Goal: Task Accomplishment & Management: Manage account settings

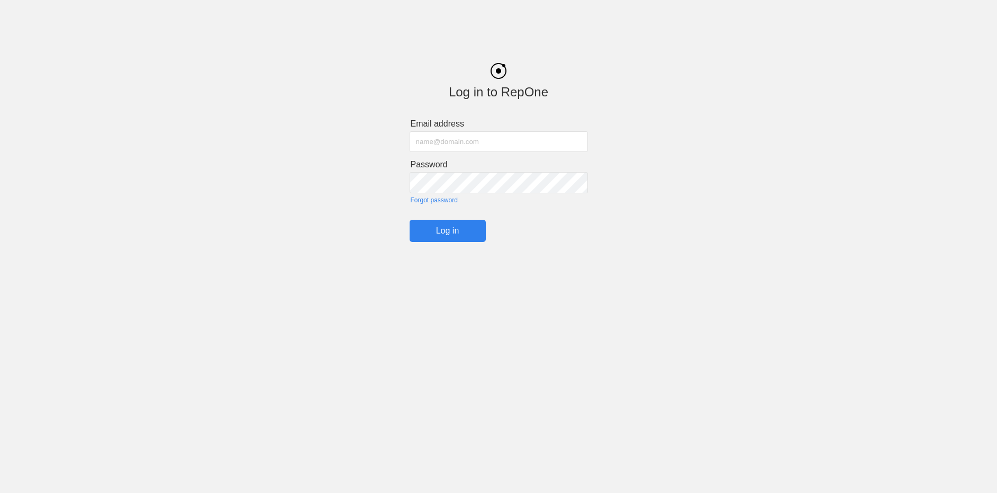
type input "[EMAIL_ADDRESS][DOMAIN_NAME]"
click at [459, 226] on input "Log in" at bounding box center [448, 231] width 76 height 22
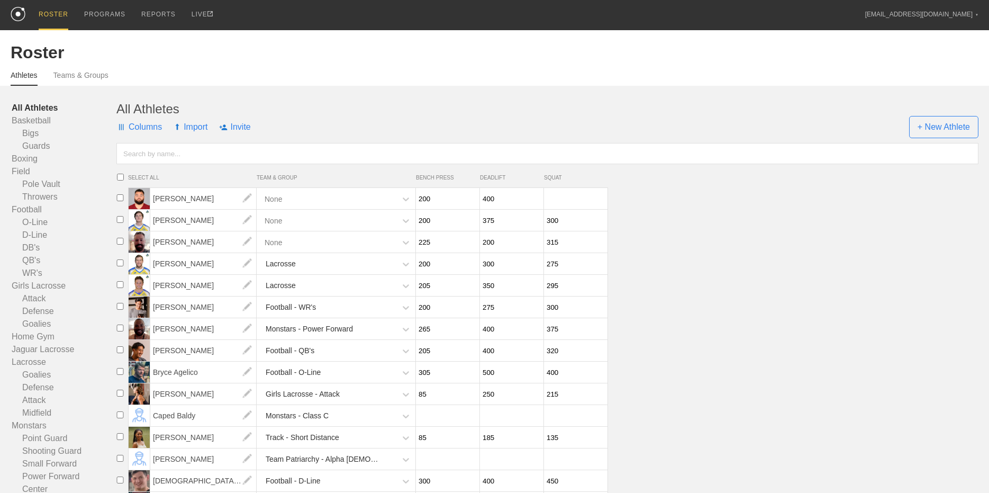
click at [500, 55] on div "Roster" at bounding box center [495, 53] width 968 height 20
click at [931, 33] on link "Settings" at bounding box center [922, 35] width 112 height 23
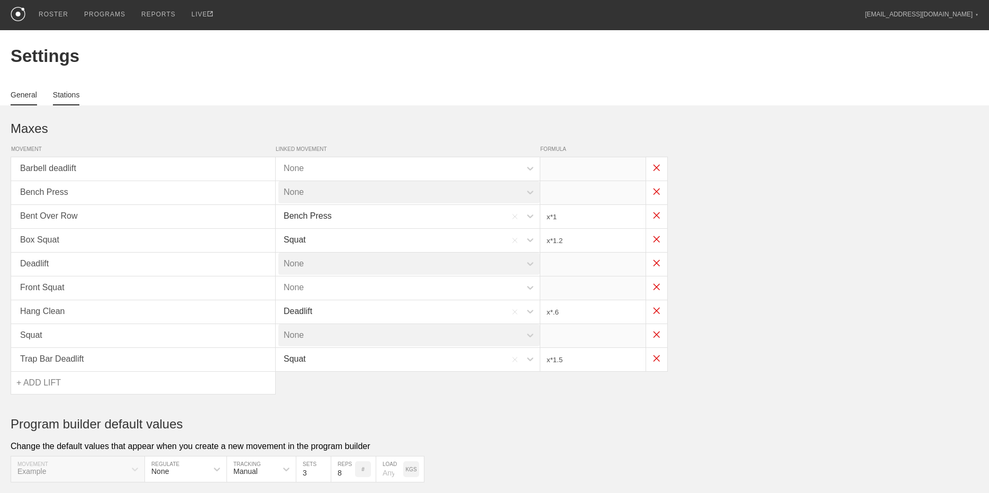
click at [64, 95] on link "Stations" at bounding box center [66, 97] width 27 height 15
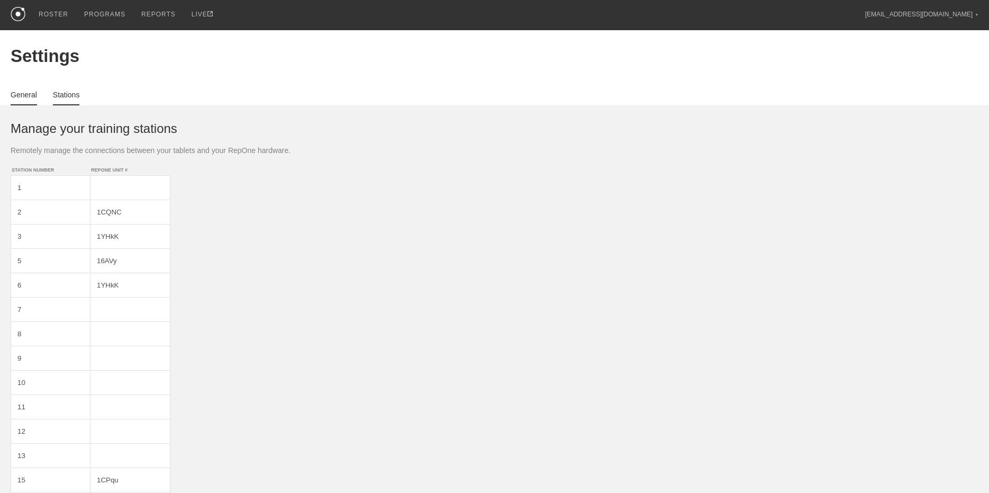
click at [19, 93] on link "General" at bounding box center [24, 97] width 26 height 15
